Goal: Task Accomplishment & Management: Manage account settings

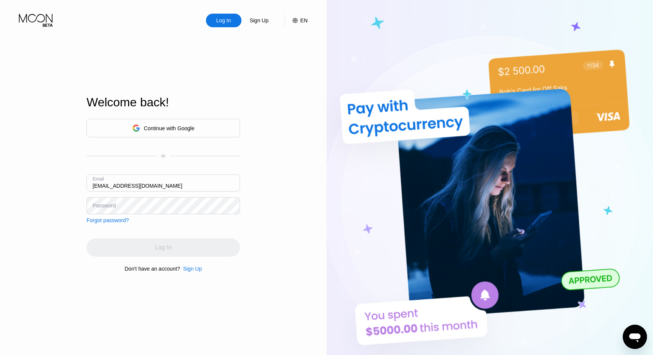
type input "[EMAIL_ADDRESS][DOMAIN_NAME]"
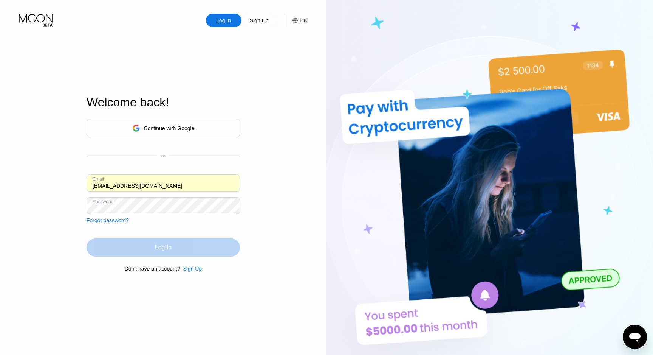
click at [206, 250] on div "Log In" at bounding box center [163, 247] width 153 height 18
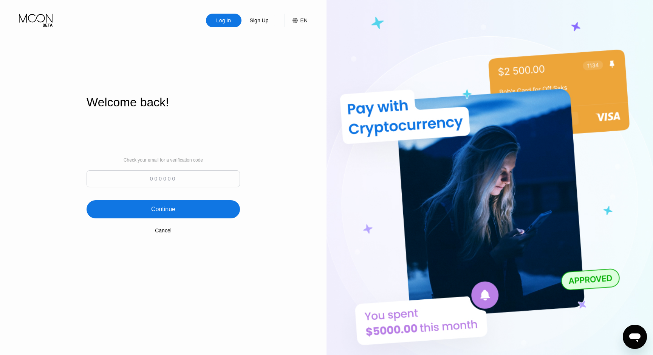
click at [192, 184] on input at bounding box center [163, 178] width 153 height 17
click at [198, 179] on input at bounding box center [163, 178] width 153 height 17
paste input "447164"
type input "447164"
click at [194, 214] on div "Continue" at bounding box center [163, 209] width 153 height 18
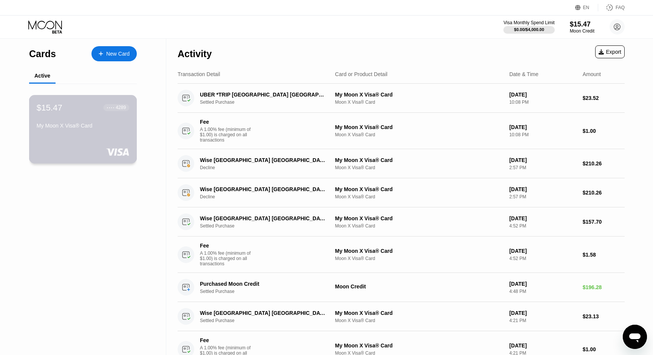
click at [107, 127] on div "My Moon X Visa® Card" at bounding box center [83, 125] width 93 height 6
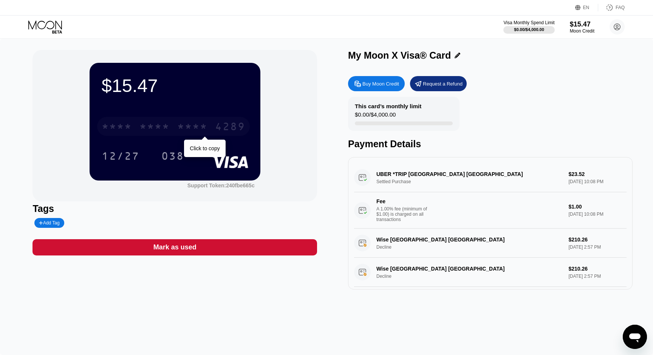
click at [217, 127] on div "4289" at bounding box center [230, 127] width 30 height 12
click at [233, 123] on div "4289" at bounding box center [230, 127] width 30 height 12
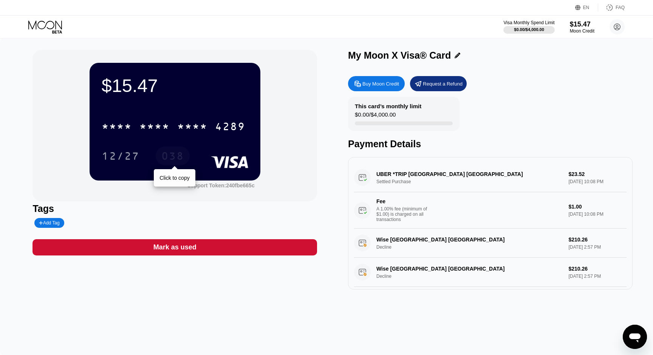
click at [180, 155] on div "038" at bounding box center [172, 157] width 23 height 12
